Goal: Information Seeking & Learning: Learn about a topic

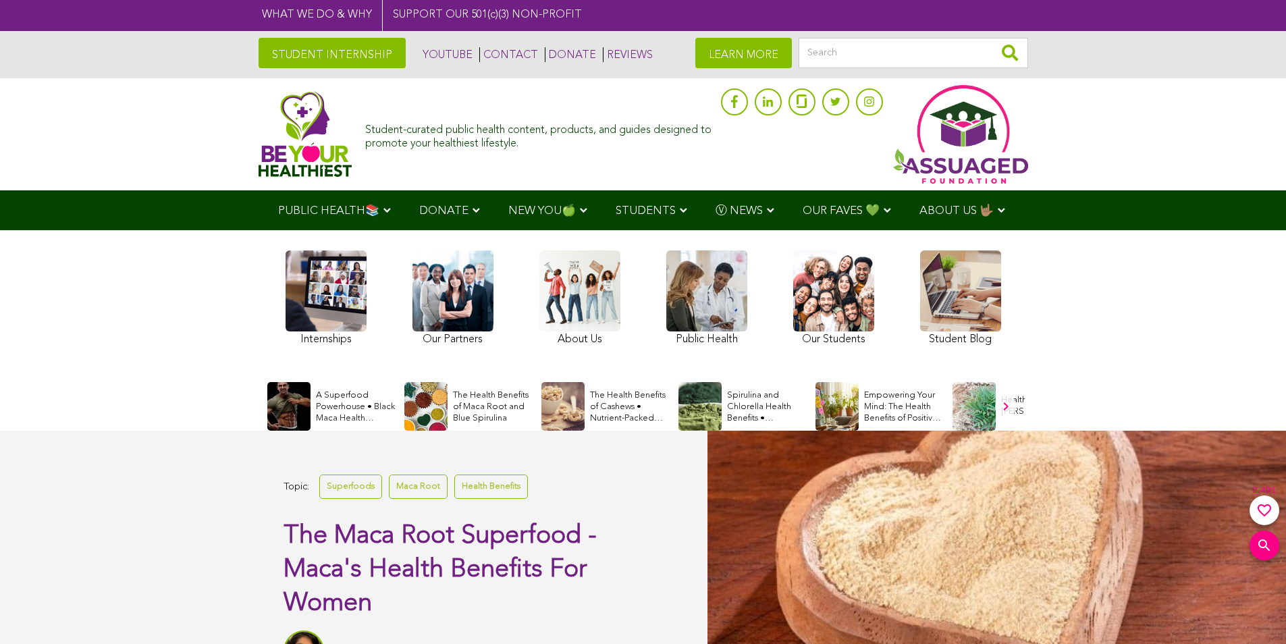
click at [337, 53] on link "STUDENT INTERNSHIP" at bounding box center [331, 53] width 147 height 30
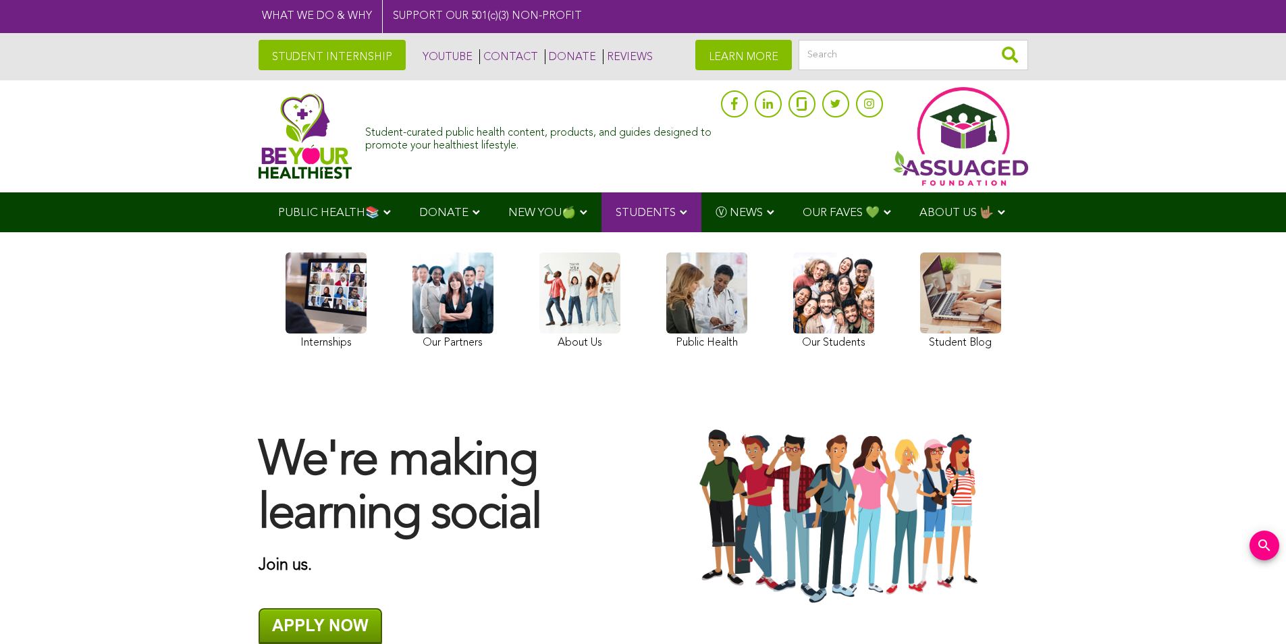
click at [775, 43] on link "LEARN MORE" at bounding box center [743, 55] width 97 height 30
